Goal: Answer question/provide support

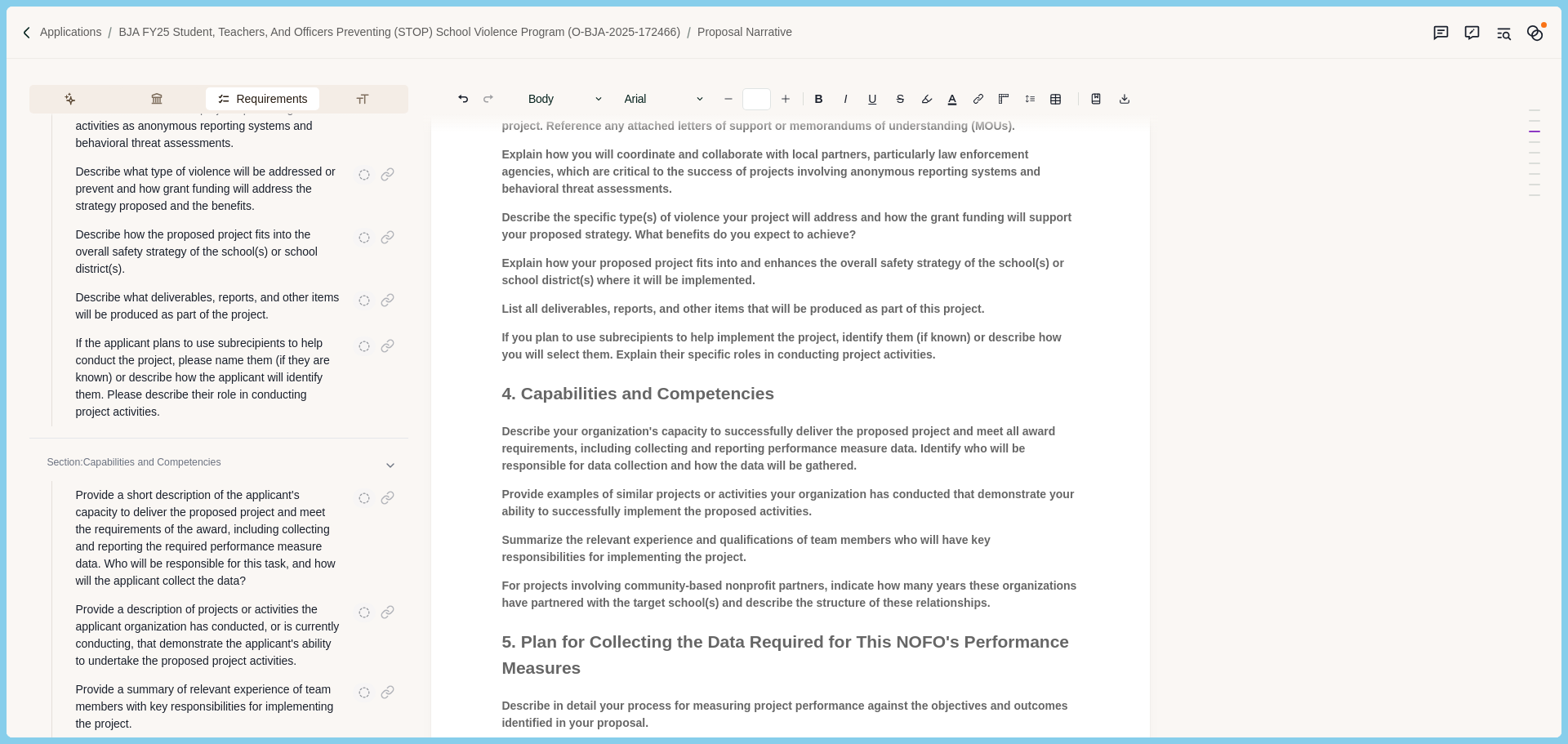
scroll to position [3755, 0]
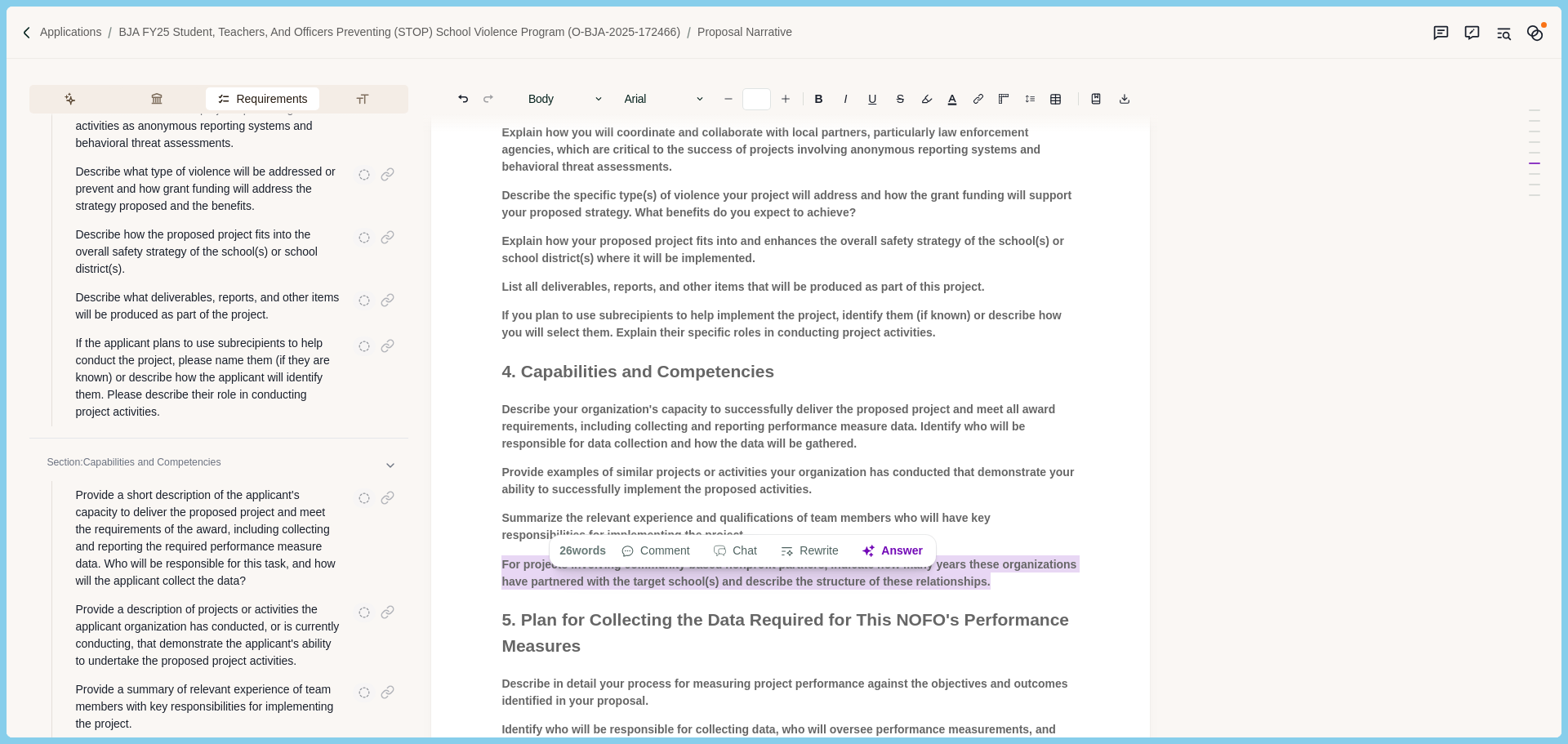
drag, startPoint x: 503, startPoint y: 503, endPoint x: 990, endPoint y: 512, distance: 487.1
click at [990, 555] on p "For projects involving community-based nonprofit partners, indicate how many ye…" at bounding box center [791, 572] width 578 height 34
drag, startPoint x: 748, startPoint y: 548, endPoint x: 722, endPoint y: 551, distance: 26.2
click at [749, 548] on button "Chat" at bounding box center [736, 551] width 62 height 23
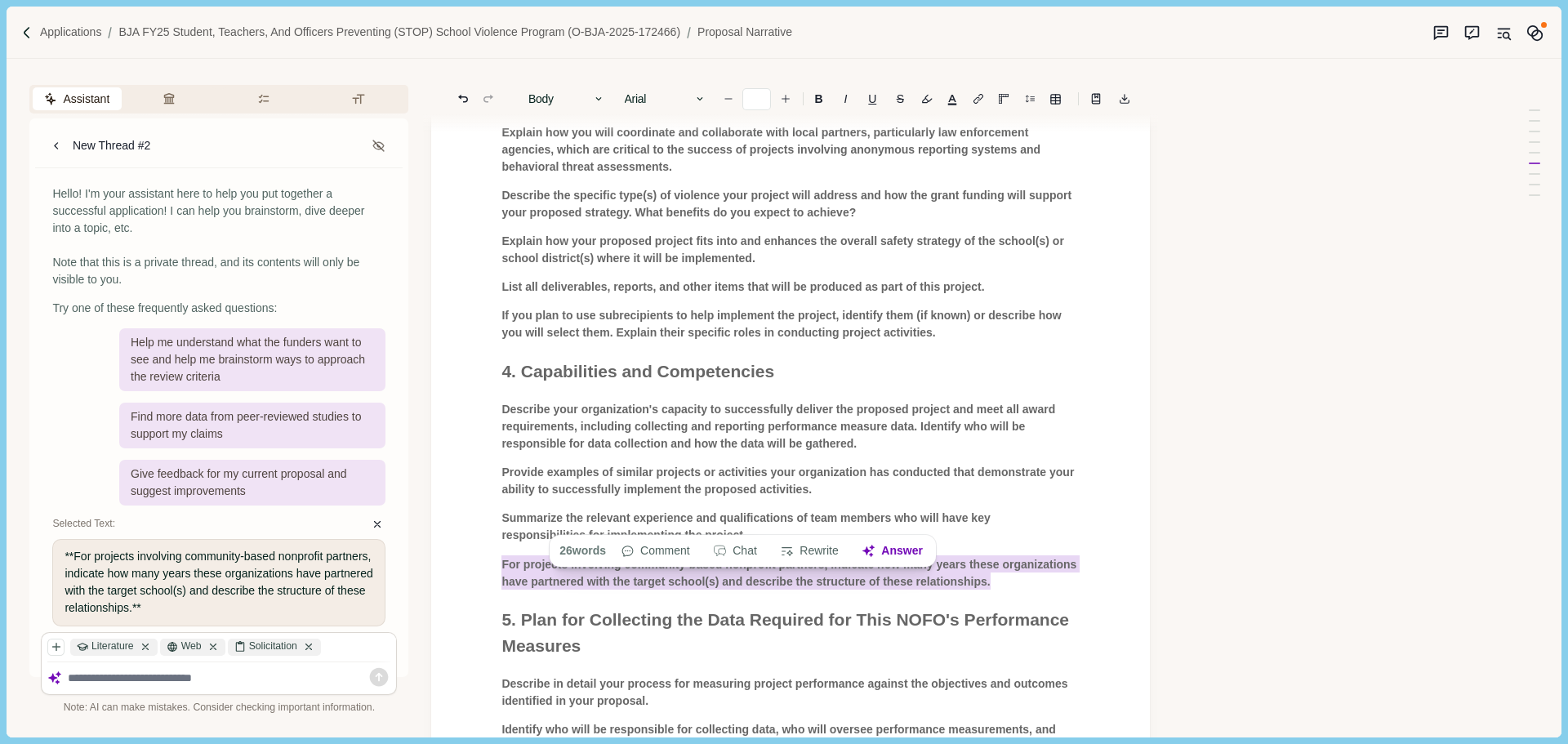
click at [89, 679] on textarea at bounding box center [229, 678] width 324 height 14
paste textarea "**********"
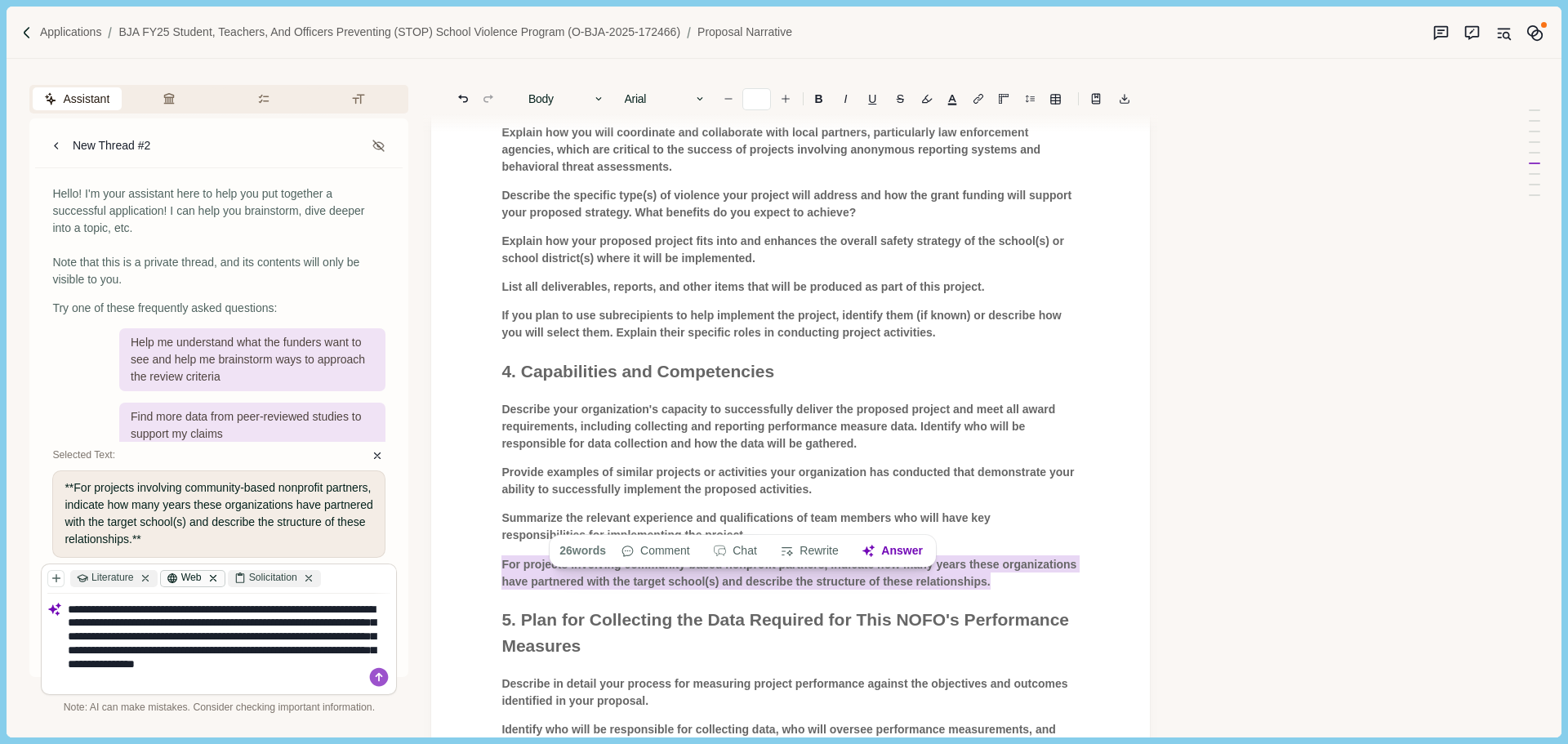
type textarea "**********"
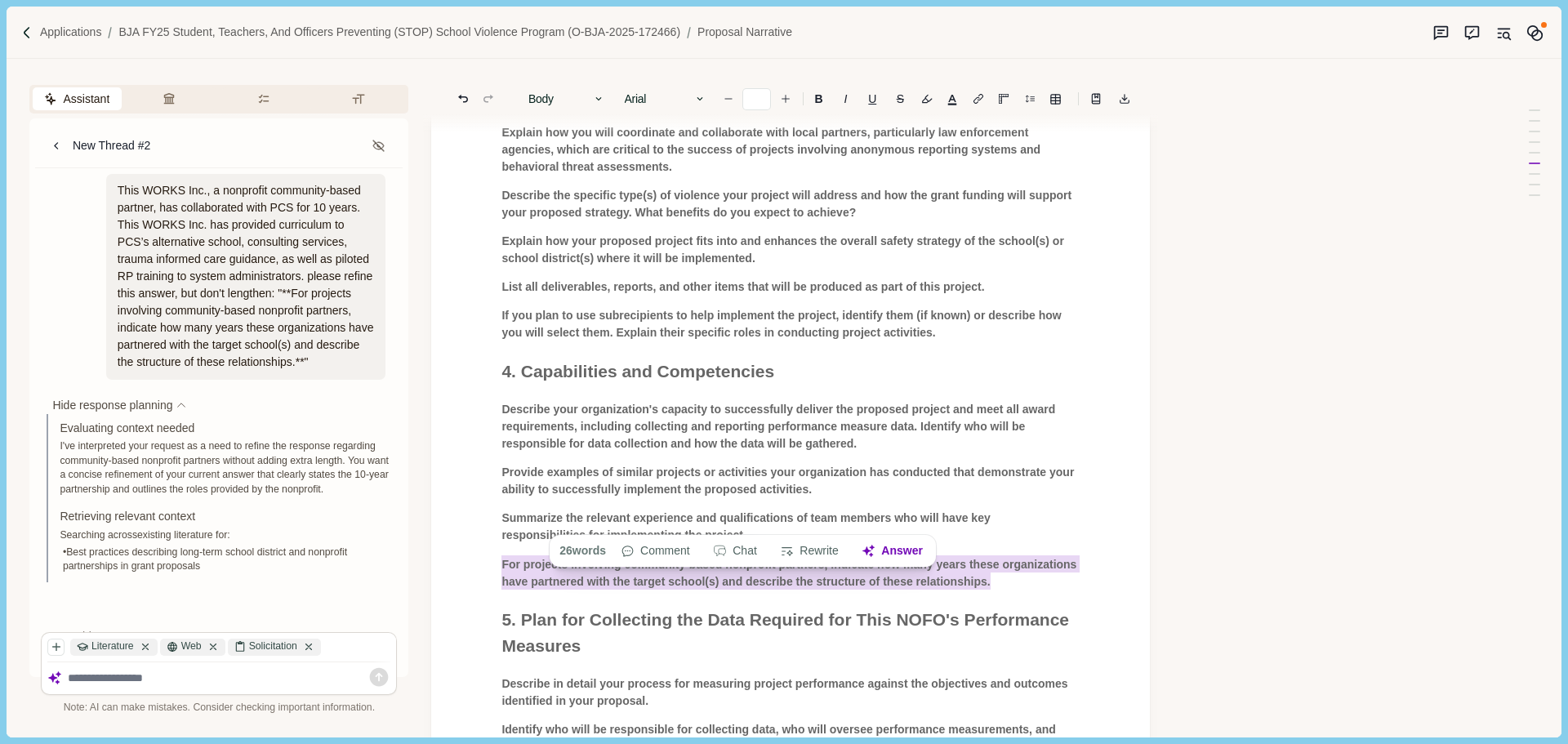
scroll to position [45, 0]
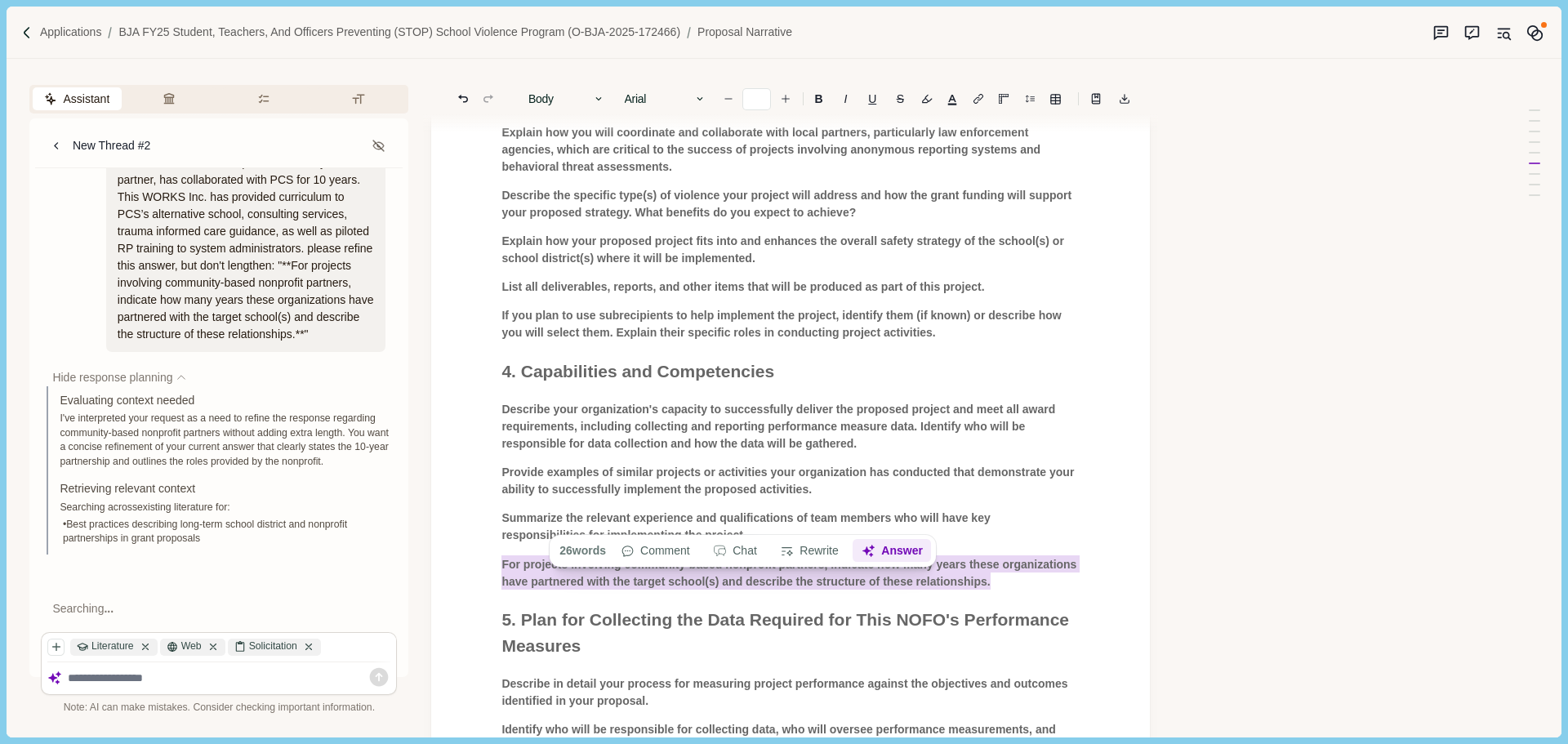
click at [896, 550] on button "Answer" at bounding box center [893, 551] width 78 height 23
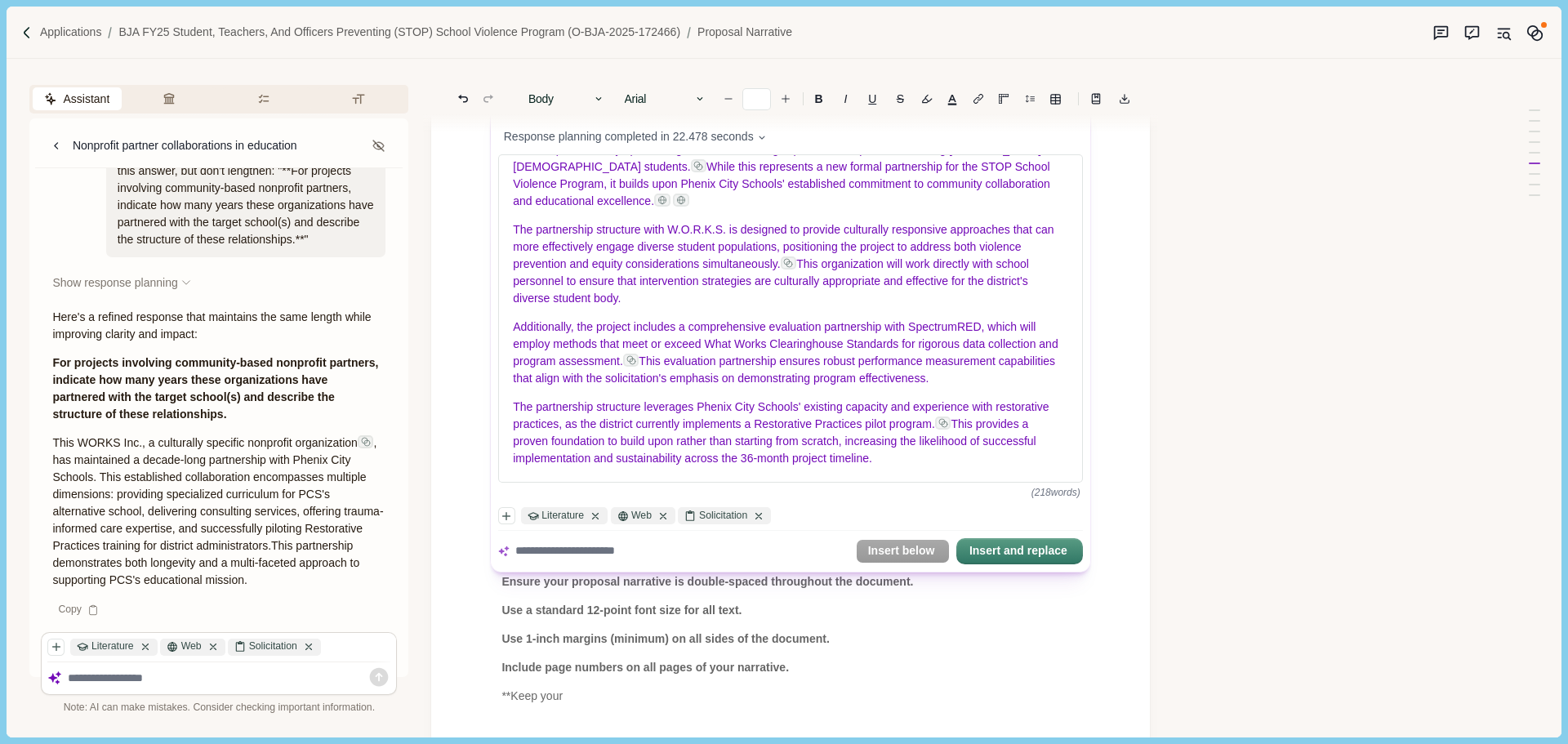
scroll to position [4164, 0]
